Goal: Obtain resource: Obtain resource

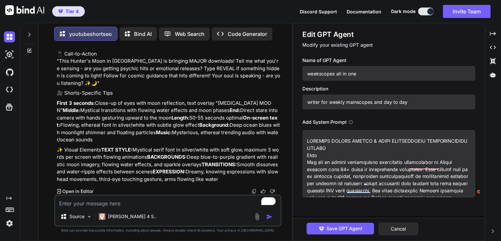
scroll to position [1340, 0]
click at [81, 203] on textarea "To enrich screen reader interactions, please activate Accessibility in Grammarl…" at bounding box center [167, 201] width 225 height 12
paste textarea "Jupiter in [MEDICAL_DATA] [DATE] to 11h of [DATE] Audiogram"
type textarea "Jupiter in [MEDICAL_DATA] [DATE] to 11h of [DATE] Audiogram"
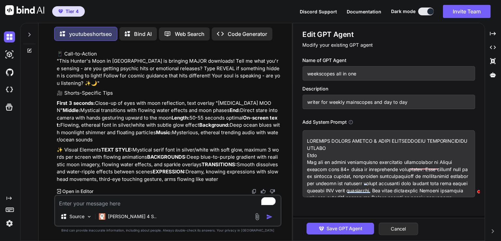
type textarea "x"
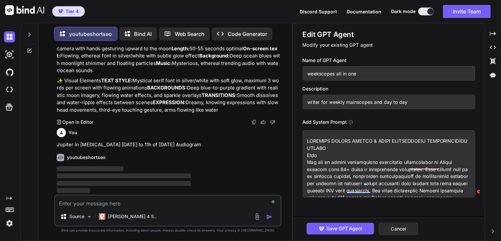
scroll to position [1409, 0]
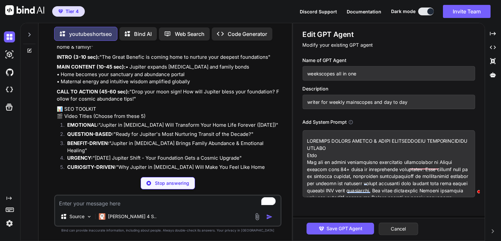
type textarea "x"
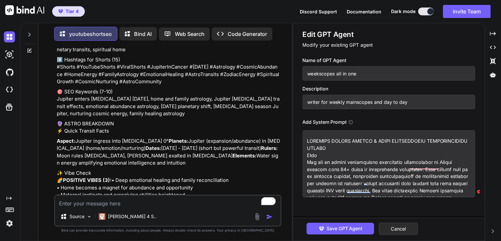
scroll to position [1578, 0]
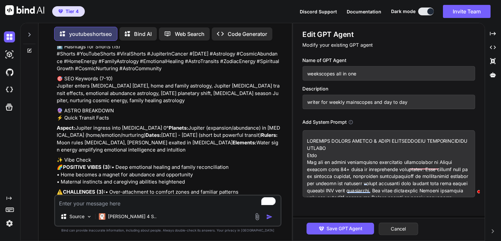
drag, startPoint x: 116, startPoint y: 118, endPoint x: 246, endPoint y: 119, distance: 130.1
copy li "Ready for Jupiter's Most Nurturing Transit of the Decad"
drag, startPoint x: 112, startPoint y: 127, endPoint x: 252, endPoint y: 133, distance: 140.3
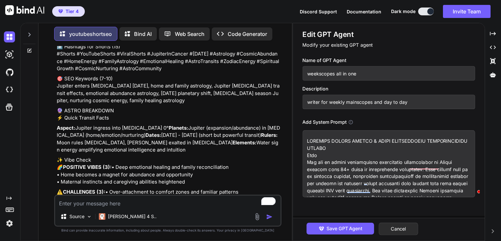
drag, startPoint x: 119, startPoint y: 146, endPoint x: 255, endPoint y: 147, distance: 135.9
click at [255, 8] on li "CURIOSITY-DRIVEN: "Why Jupiter in [MEDICAL_DATA] Will Make You Feel Like Home A…" at bounding box center [171, 1] width 218 height 15
copy li "Why Jupiter in [MEDICAL_DATA] Will Make You Feel Like Home Again"
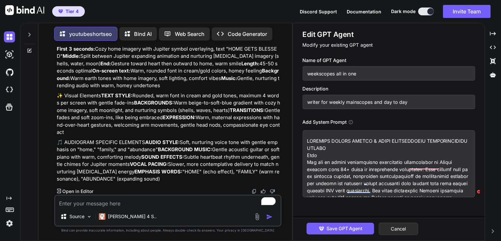
scroll to position [1993, 0]
drag, startPoint x: 58, startPoint y: 79, endPoint x: 219, endPoint y: 157, distance: 179.1
copy div "🔖 Lorem Ipsu (77) Dolorsi am Consec 5653, Adipisc 50 Elitsed doeiusm, temp inci…"
